Goal: Task Accomplishment & Management: Manage account settings

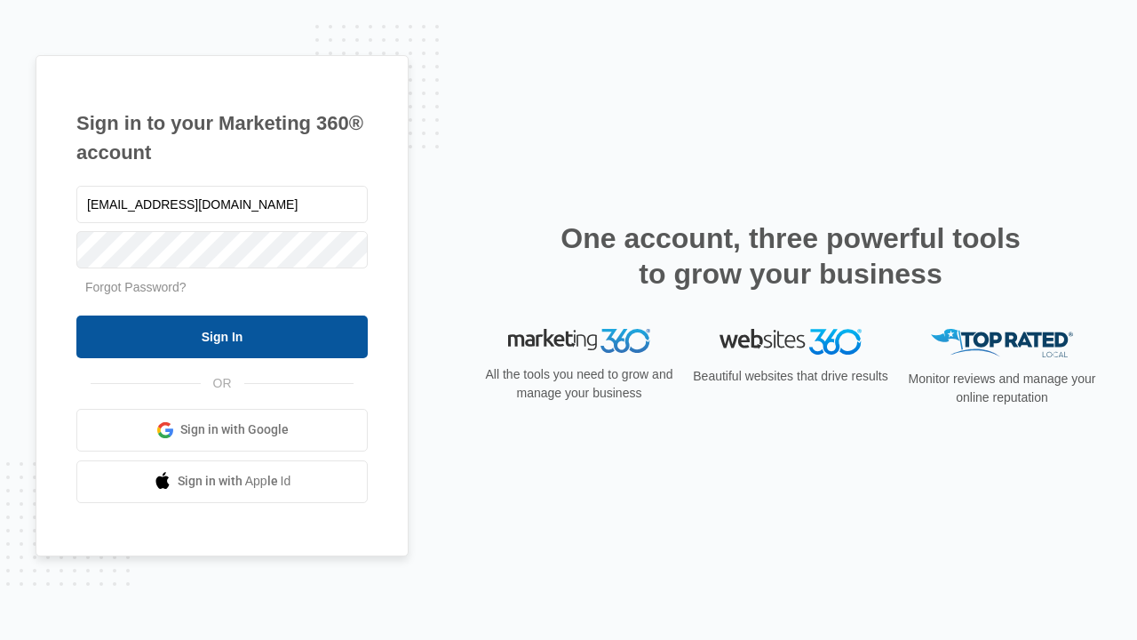
click at [222, 336] on input "Sign In" at bounding box center [221, 336] width 291 height 43
